Goal: Information Seeking & Learning: Learn about a topic

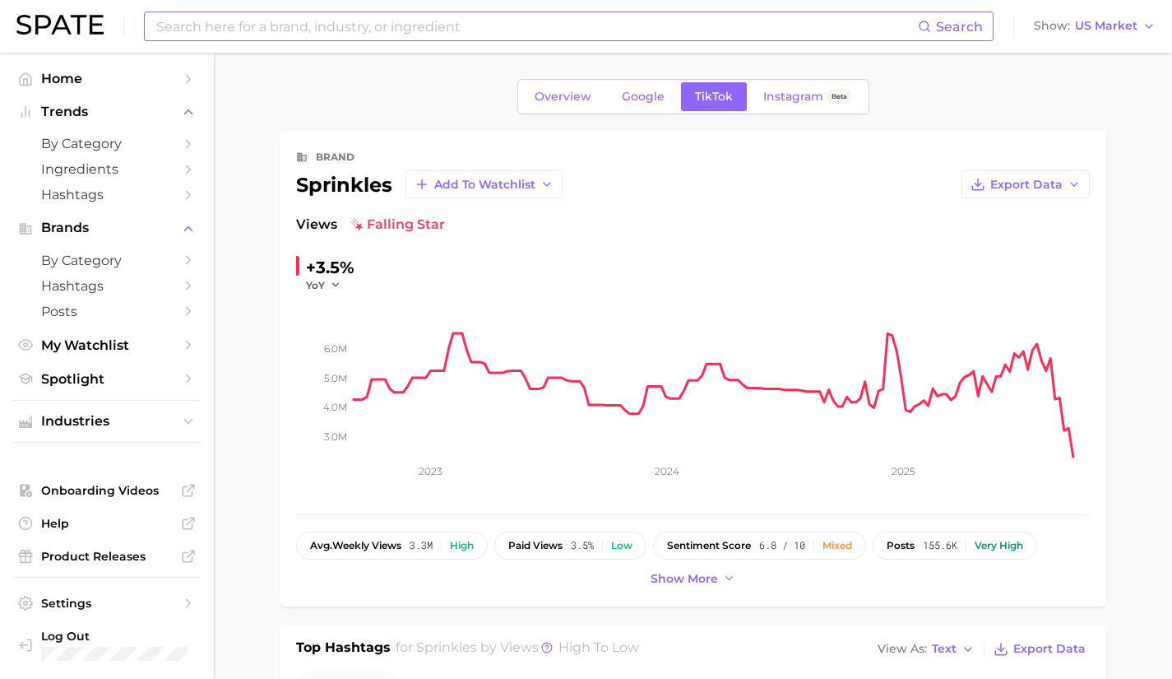
click at [243, 25] on input at bounding box center [536, 26] width 763 height 28
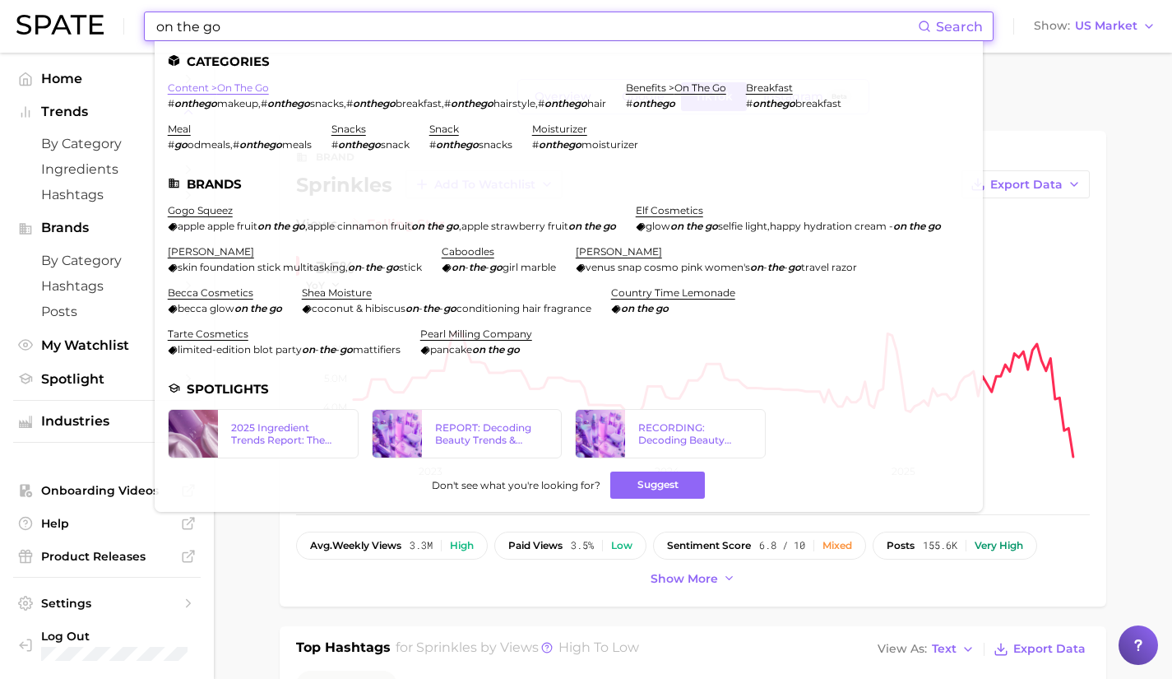
type input "on the go"
click at [228, 90] on link "content > on the go" at bounding box center [218, 87] width 101 height 12
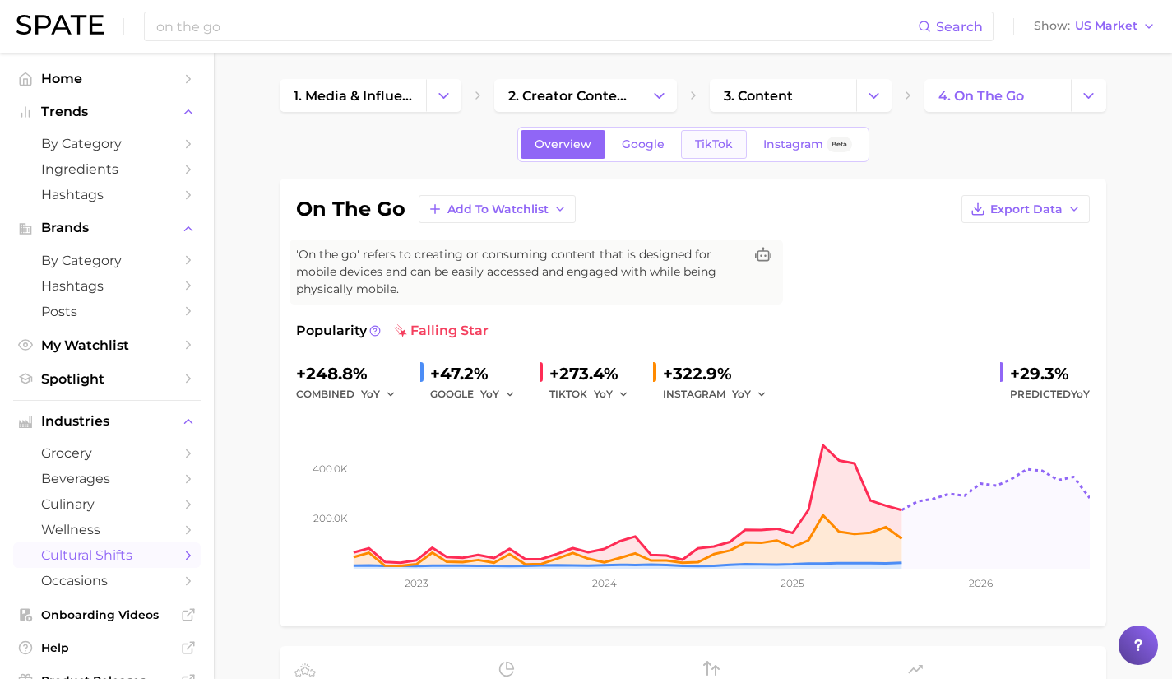
click at [712, 140] on span "TikTok" at bounding box center [714, 144] width 38 height 14
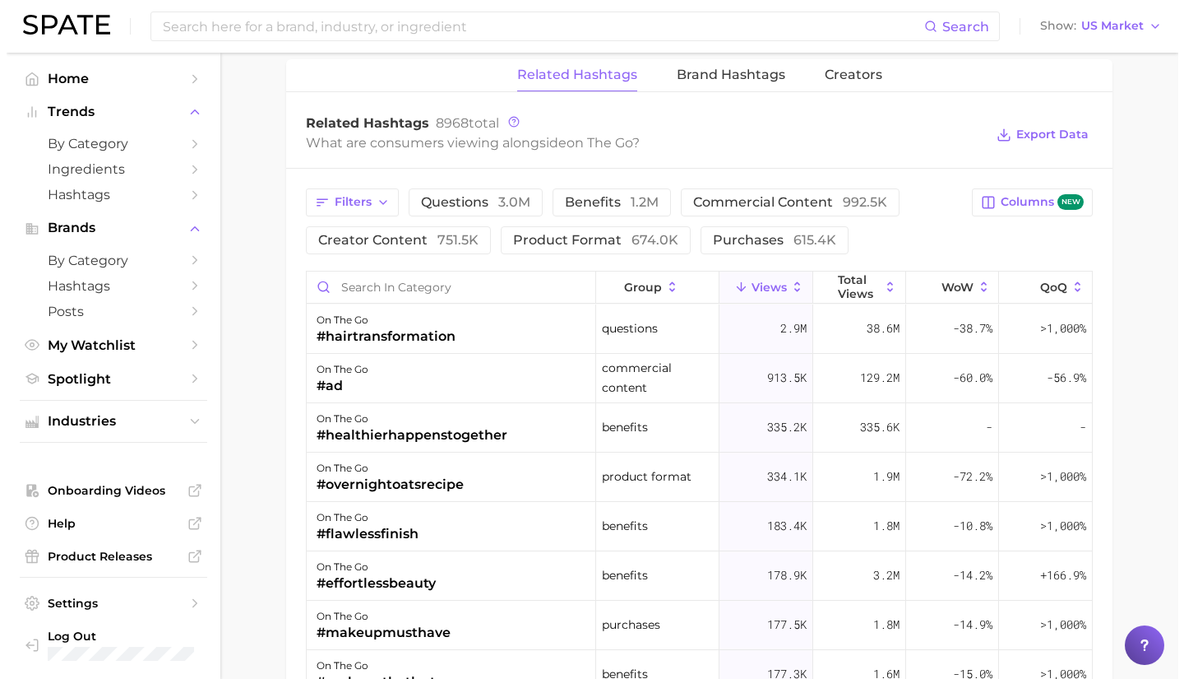
scroll to position [1292, 0]
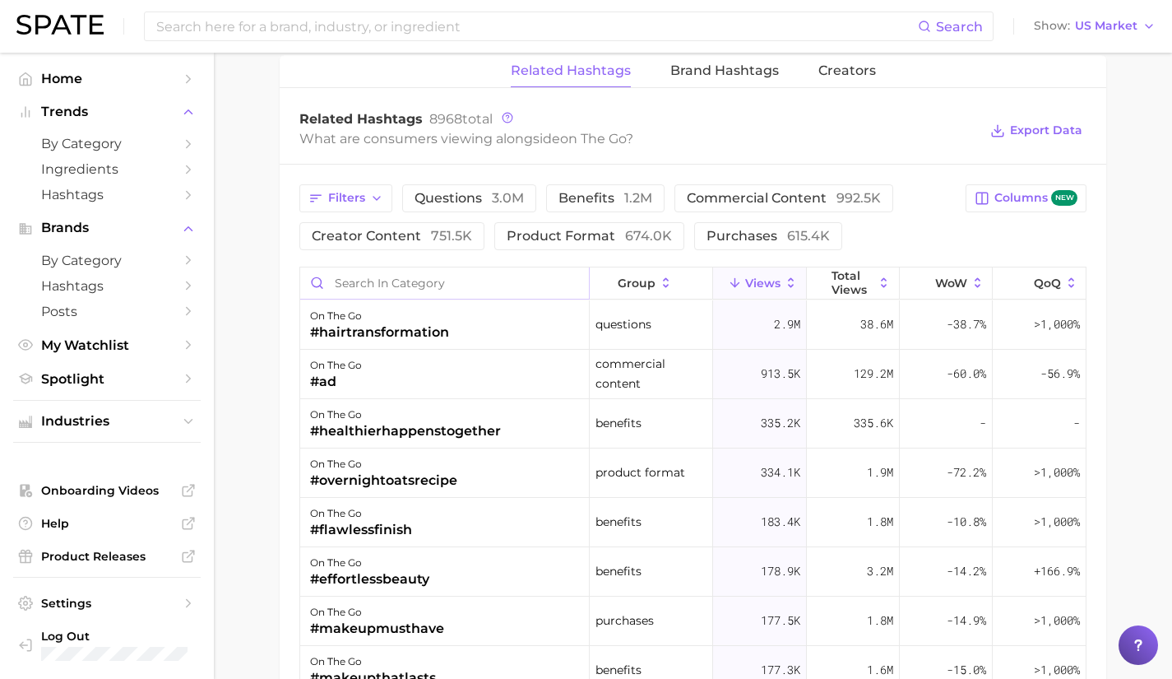
click at [466, 280] on input "Search in category" at bounding box center [444, 282] width 289 height 31
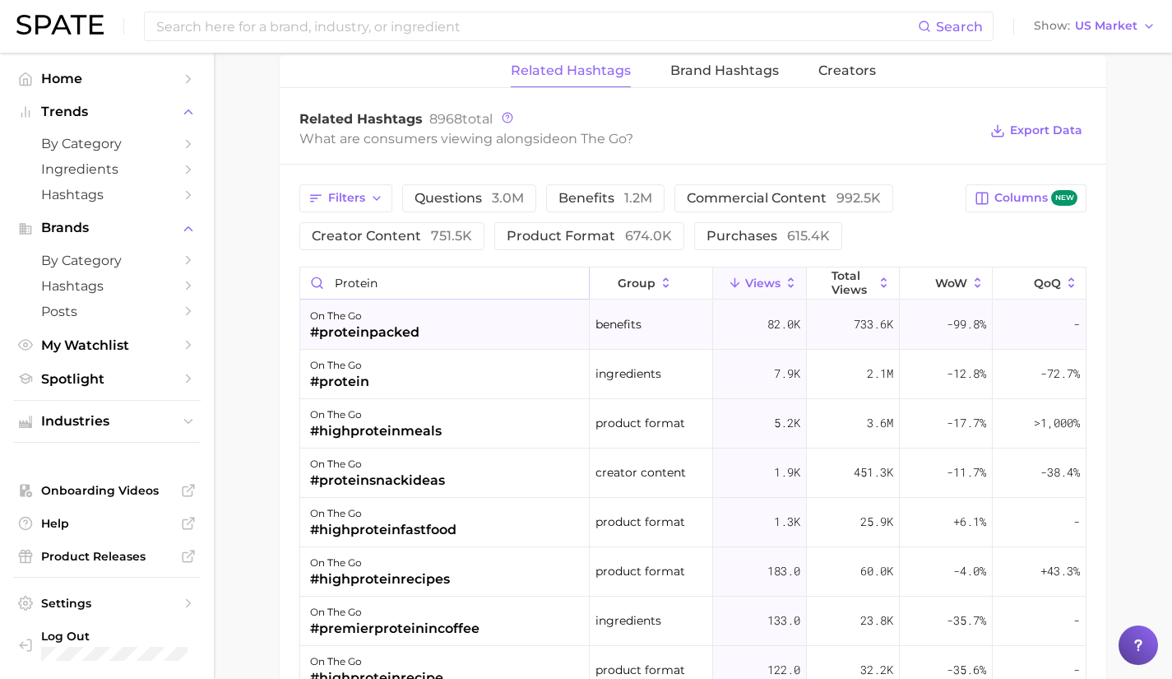
type input "protein"
click at [450, 325] on div "on the go #proteinpacked" at bounding box center [444, 324] width 289 height 49
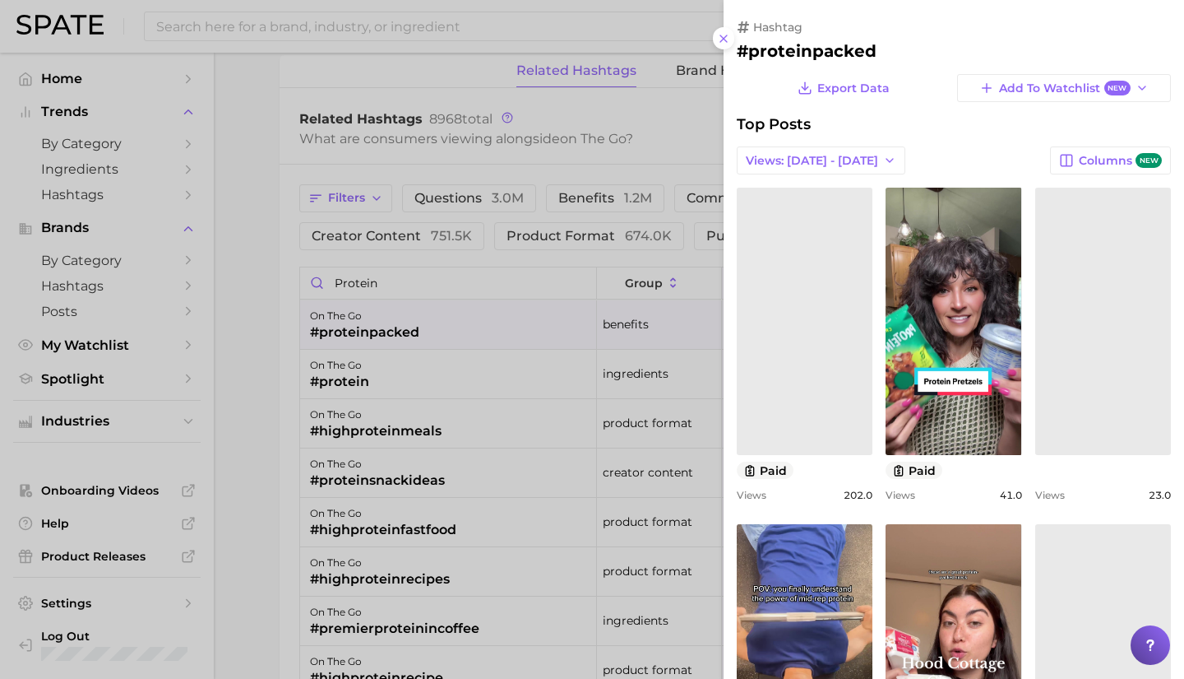
scroll to position [0, 0]
click at [993, 501] on div "view post on TikTok paid Views 202.0 view post on TikTok paid Views 41.0 view p…" at bounding box center [954, 681] width 434 height 987
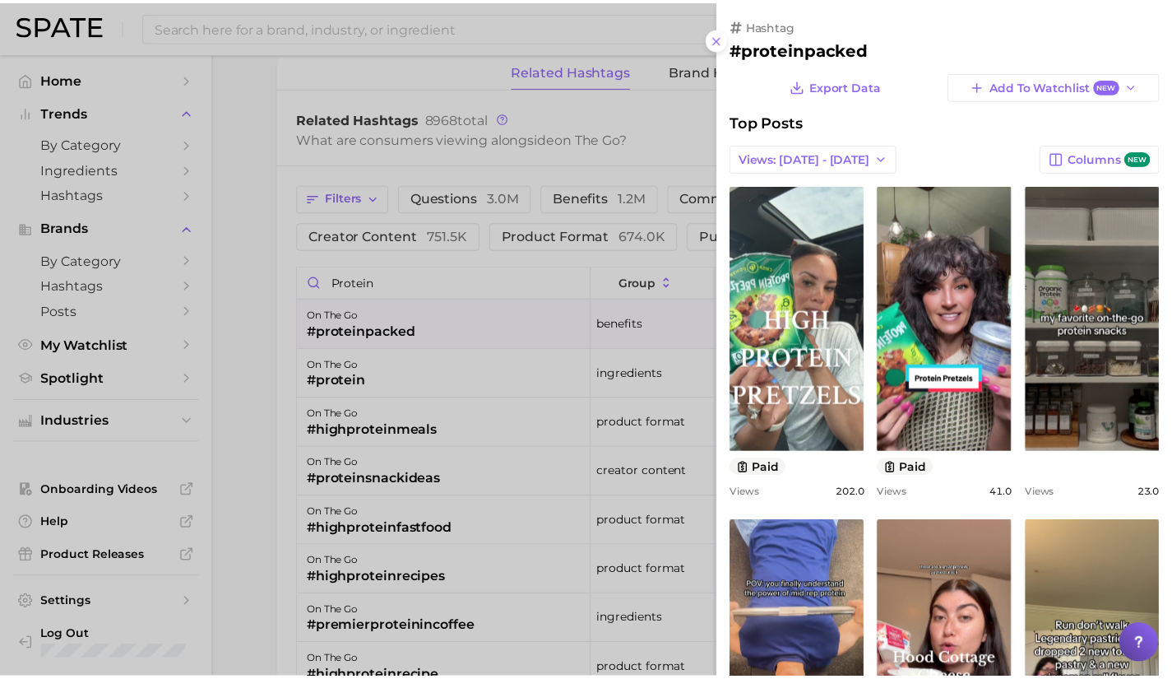
scroll to position [2, 0]
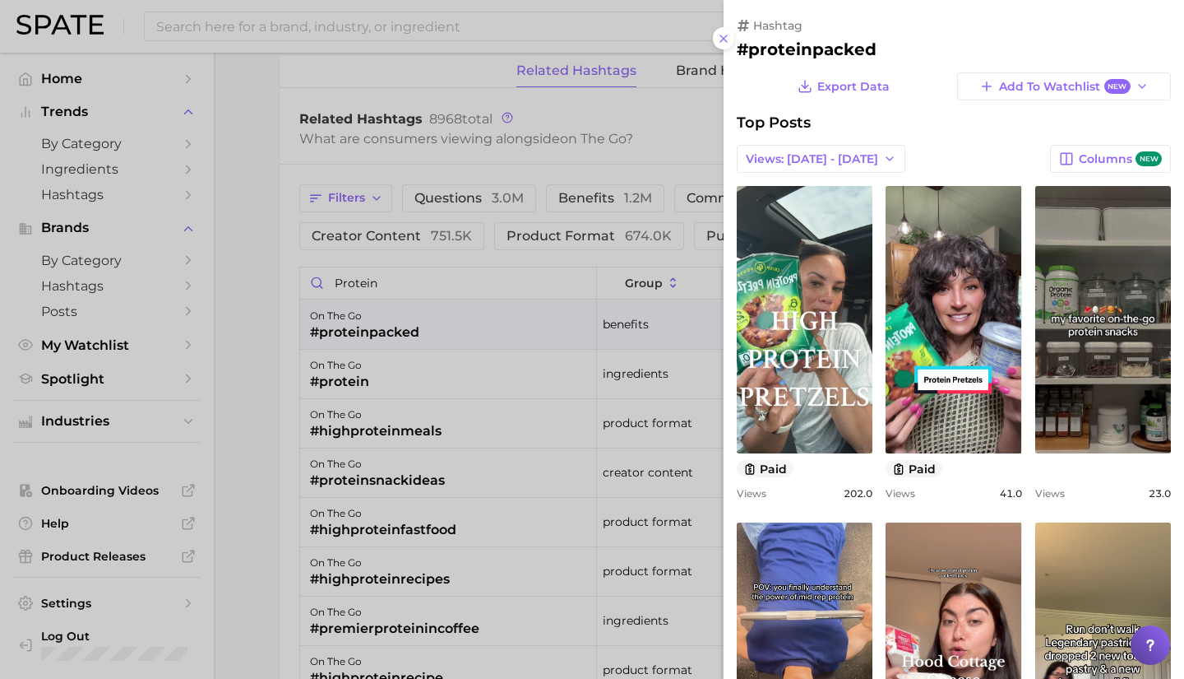
click at [549, 249] on div at bounding box center [592, 339] width 1184 height 679
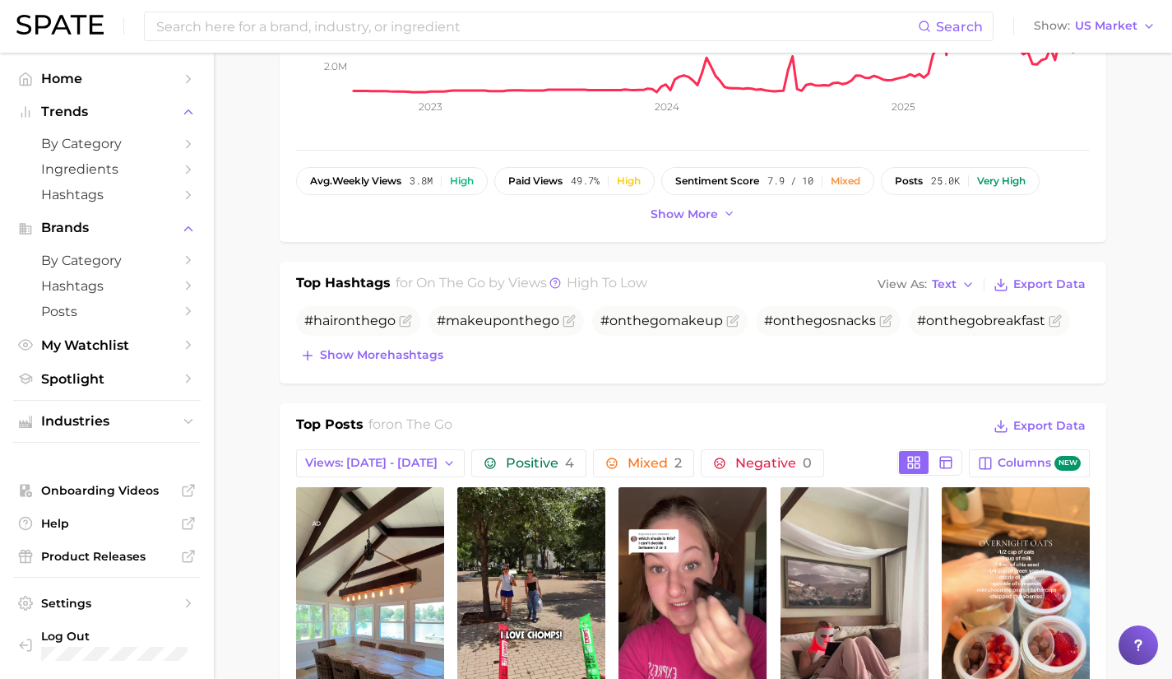
scroll to position [0, 0]
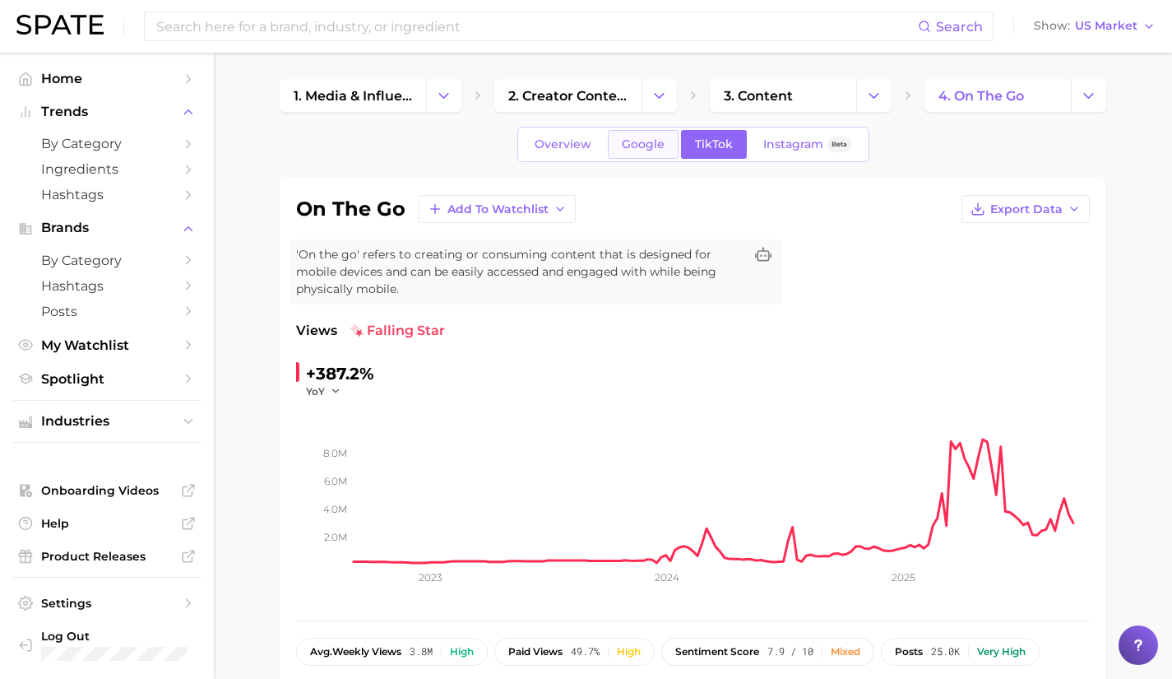
click at [649, 149] on span "Google" at bounding box center [643, 144] width 43 height 14
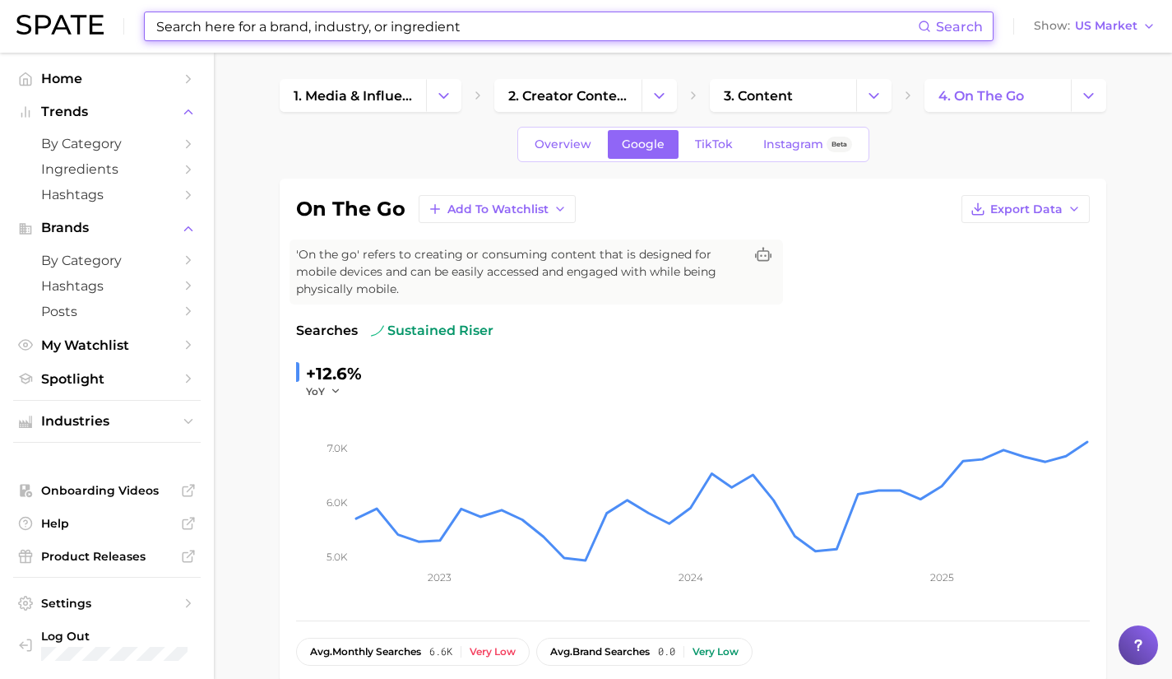
click at [196, 39] on input at bounding box center [536, 26] width 763 height 28
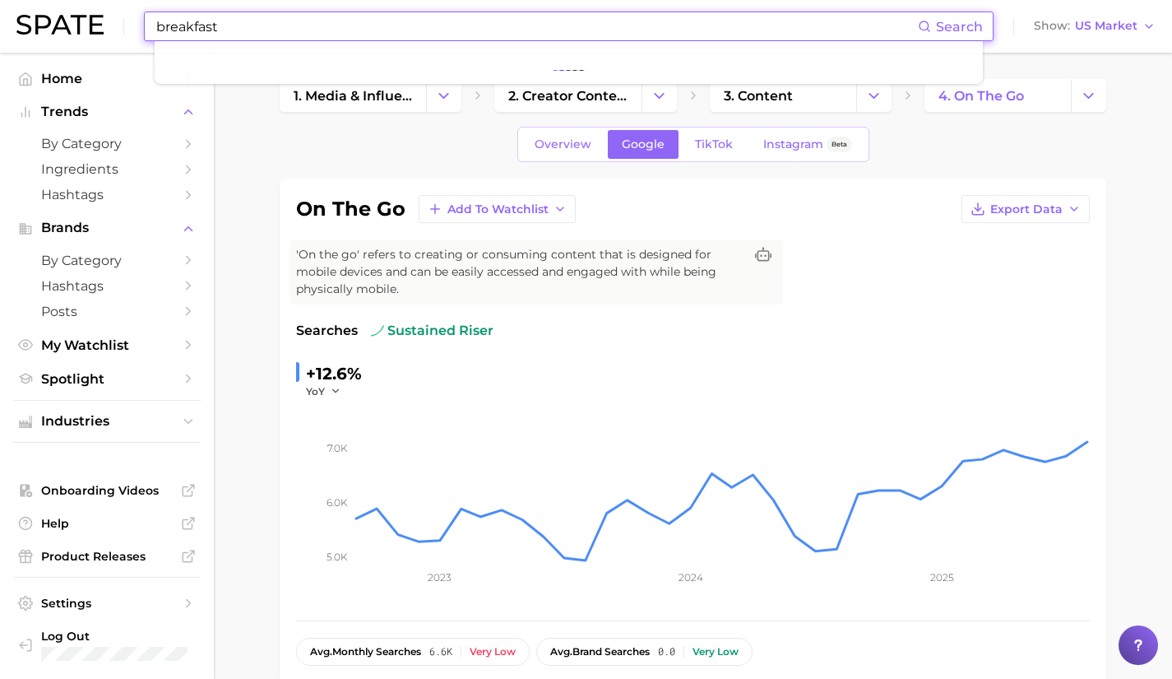
type input "breakfast"
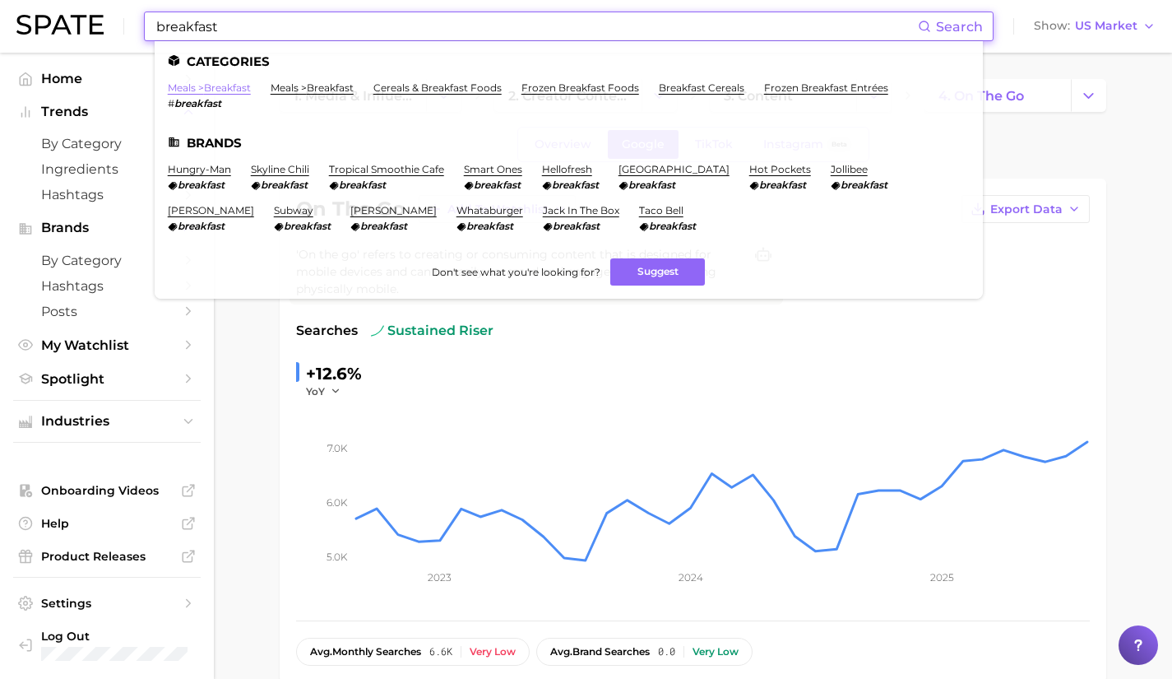
click at [233, 86] on link "meals > breakfast" at bounding box center [209, 87] width 83 height 12
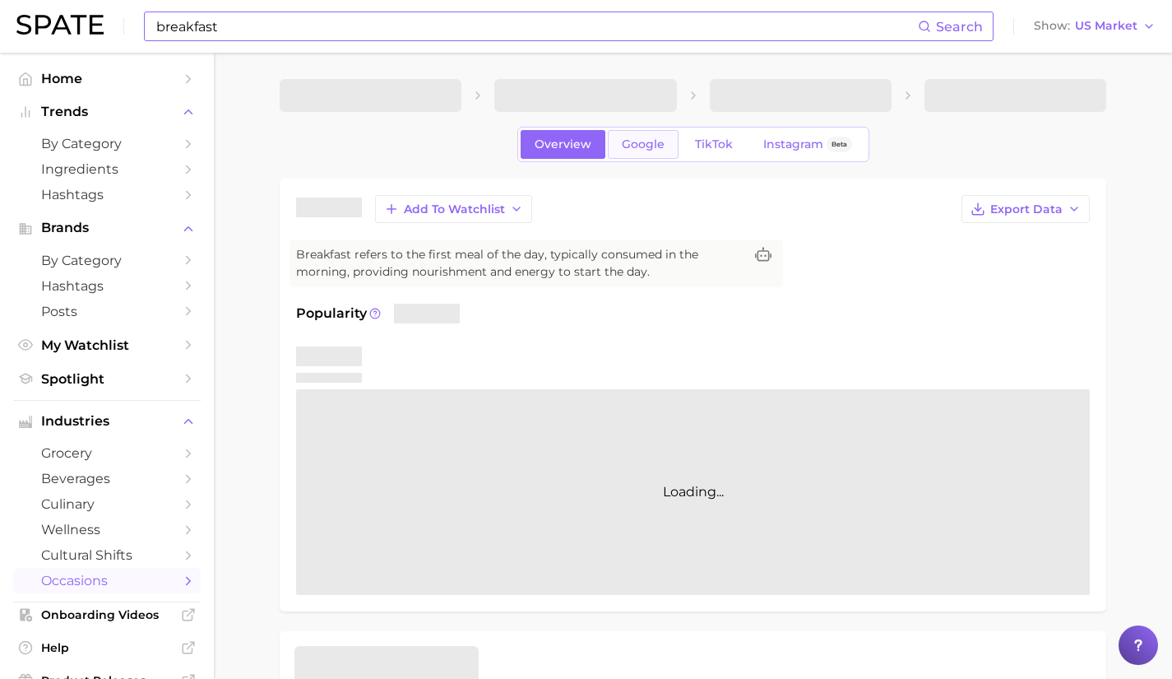
click at [647, 133] on link "Google" at bounding box center [643, 144] width 71 height 29
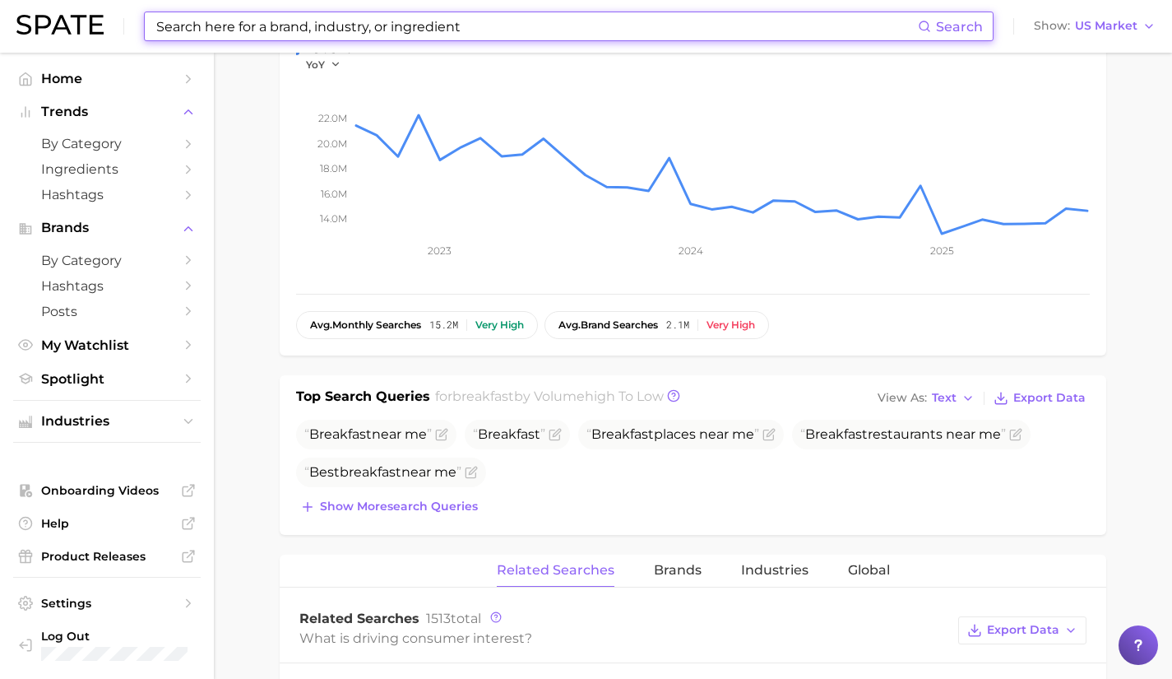
scroll to position [283, 0]
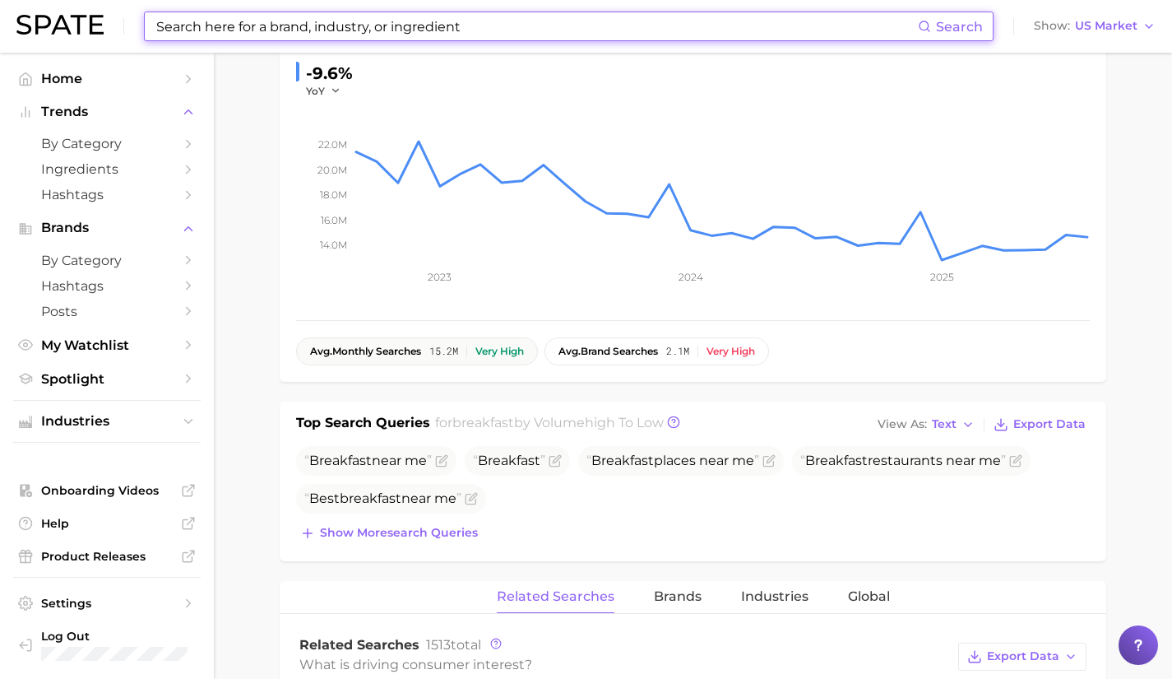
click at [498, 343] on button "avg. monthly searches 15.2m Very high" at bounding box center [417, 351] width 242 height 28
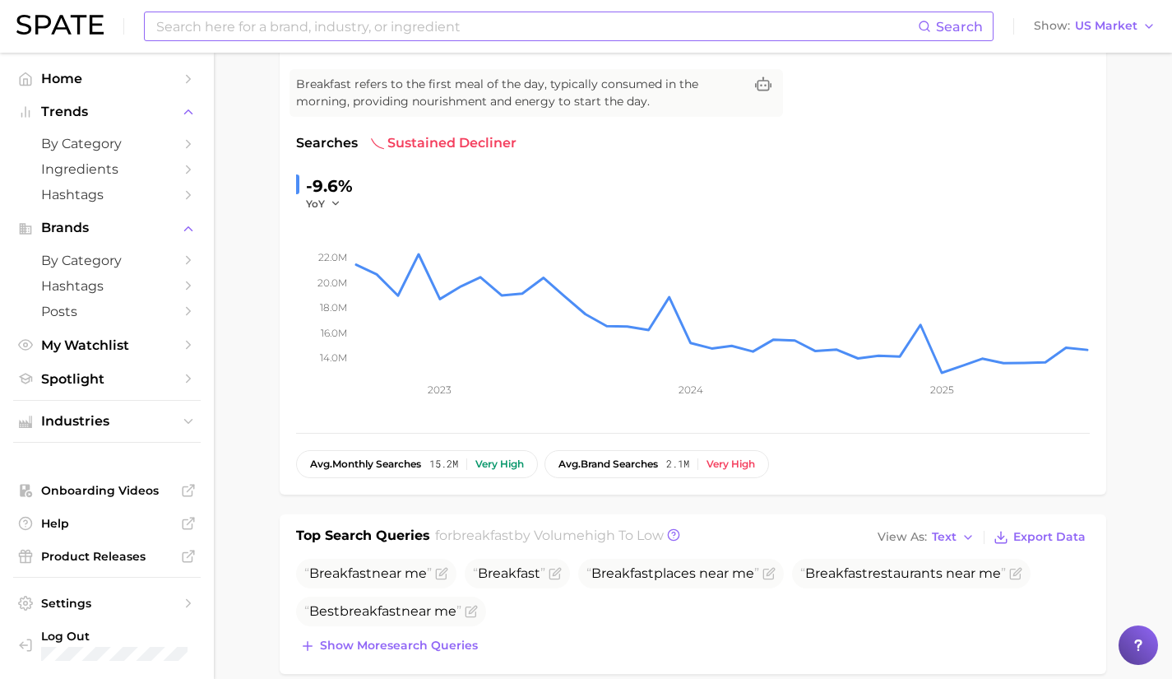
scroll to position [0, 0]
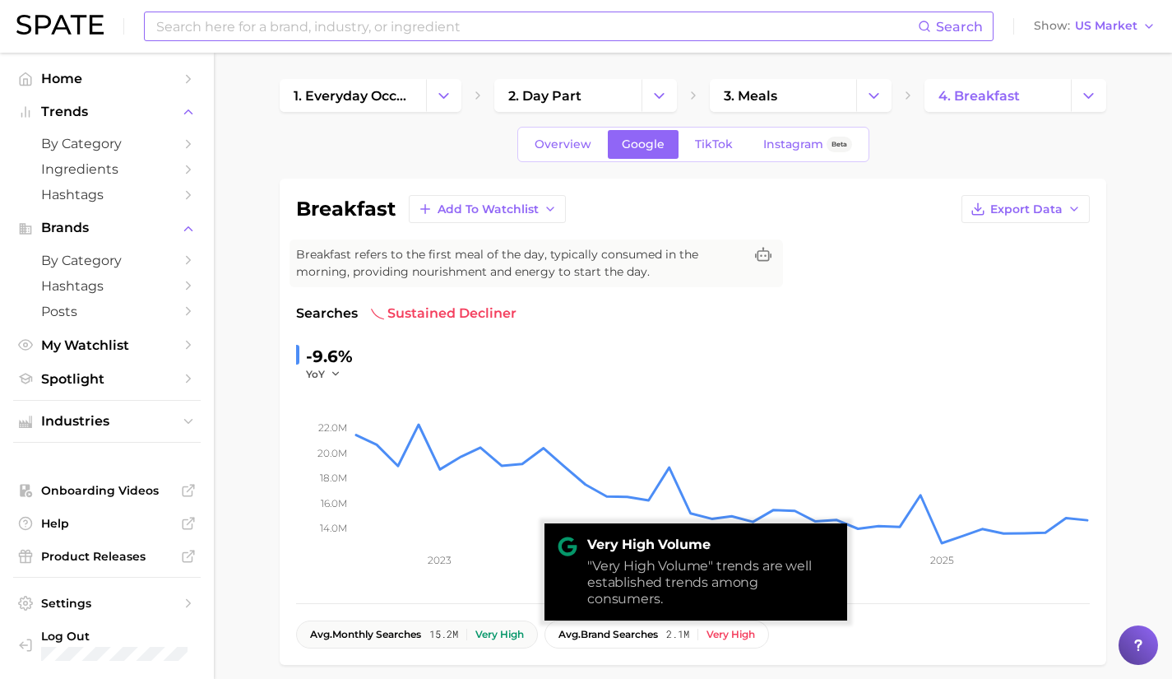
click at [363, 636] on span "avg. monthly searches" at bounding box center [365, 634] width 111 height 12
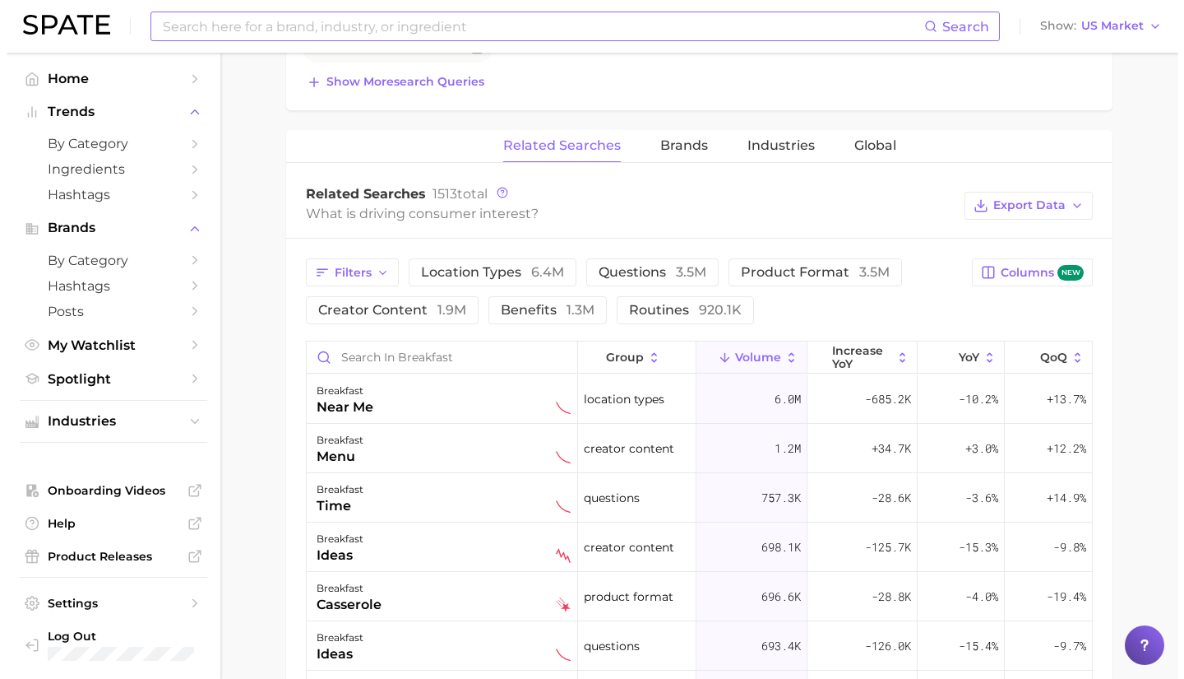
scroll to position [842, 0]
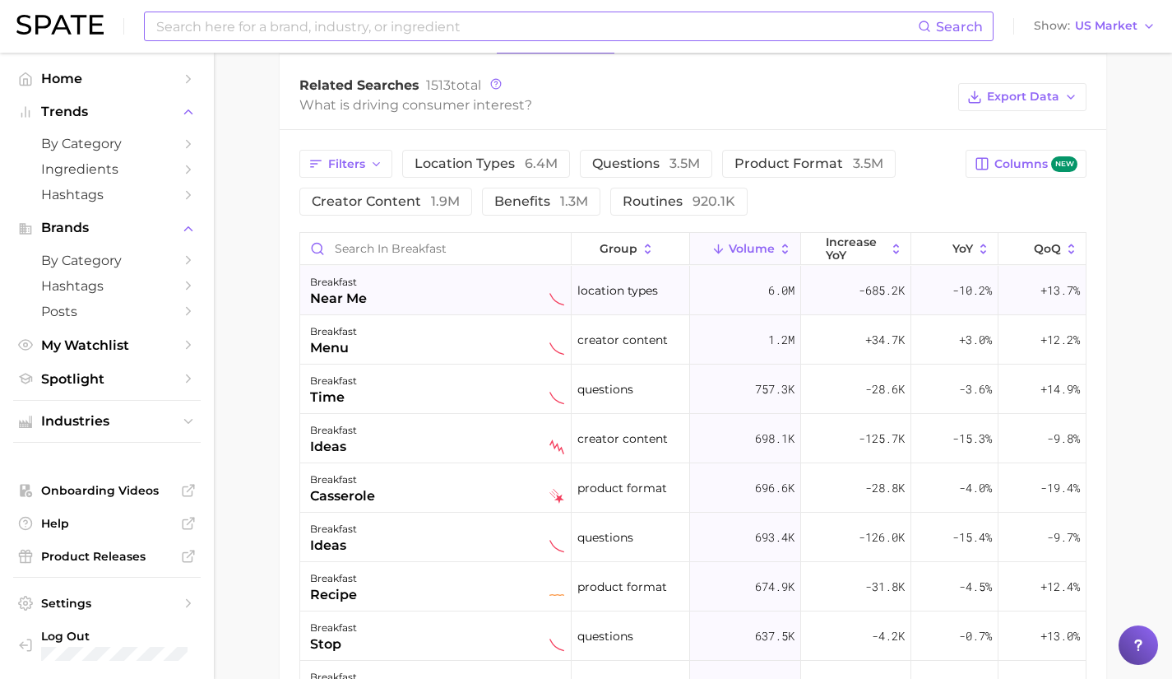
click at [411, 285] on div "breakfast near me" at bounding box center [437, 290] width 254 height 36
